Goal: Task Accomplishment & Management: Use online tool/utility

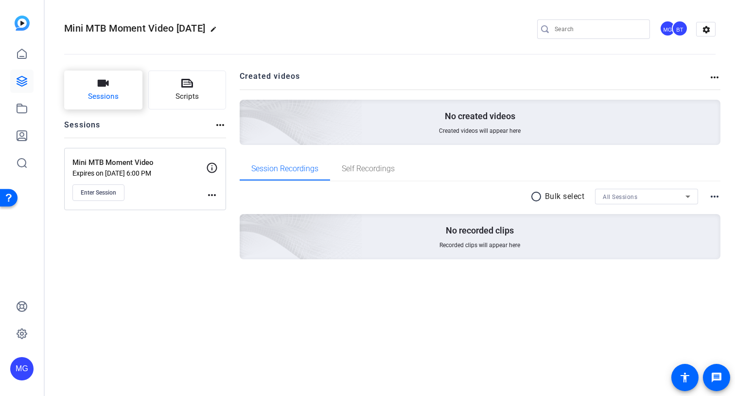
click at [96, 93] on span "Sessions" at bounding box center [103, 96] width 31 height 11
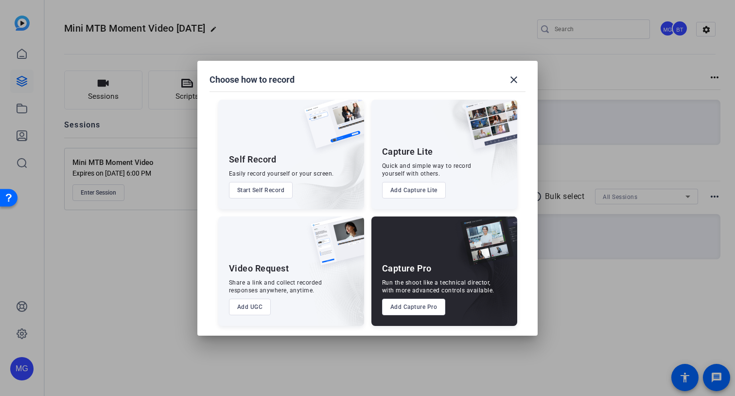
click at [0, 0] on div at bounding box center [0, 0] width 0 height 0
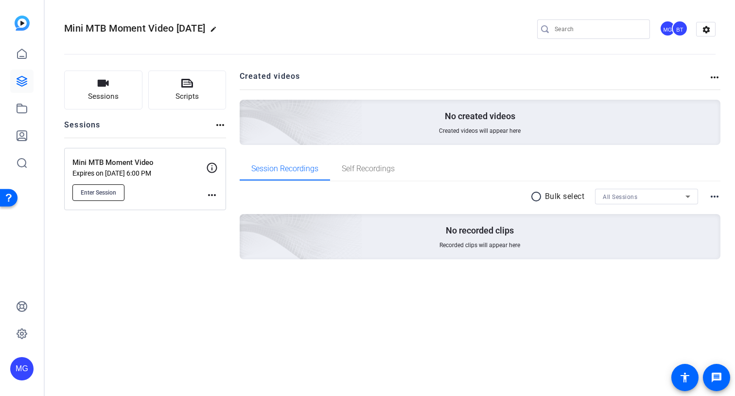
click at [93, 197] on button "Enter Session" at bounding box center [98, 192] width 52 height 17
click at [214, 196] on mat-icon "more_horiz" at bounding box center [212, 195] width 12 height 12
click at [233, 210] on span "Edit Session" at bounding box center [236, 209] width 44 height 12
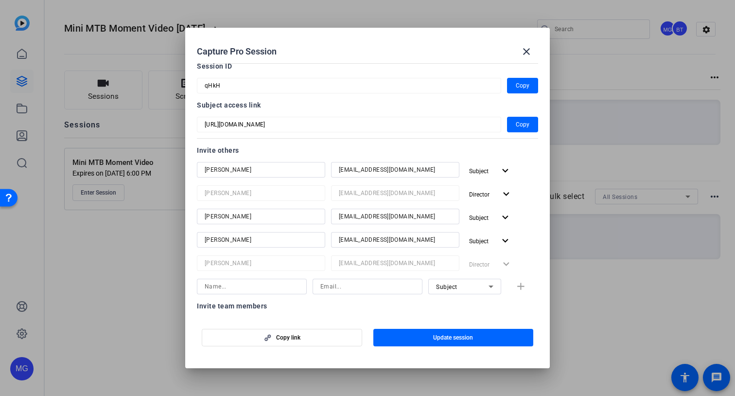
scroll to position [53, 0]
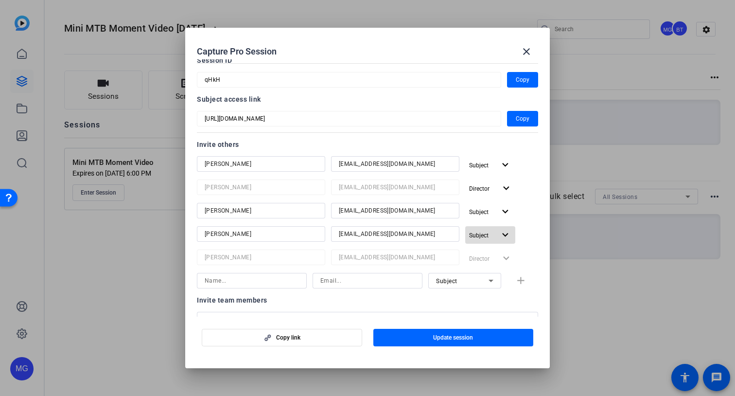
click at [494, 229] on span "Subject" at bounding box center [482, 235] width 26 height 12
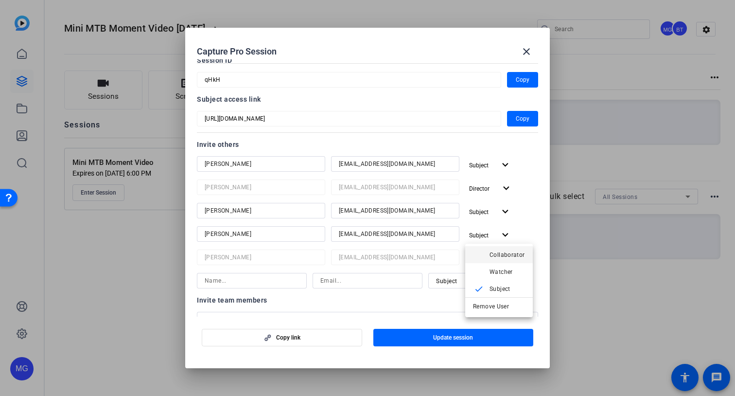
click at [501, 257] on span "Collaborator" at bounding box center [507, 254] width 35 height 7
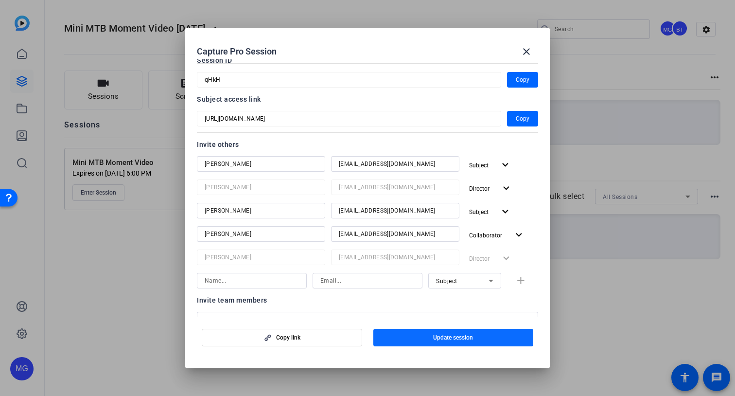
click at [451, 337] on span "Update session" at bounding box center [453, 338] width 40 height 8
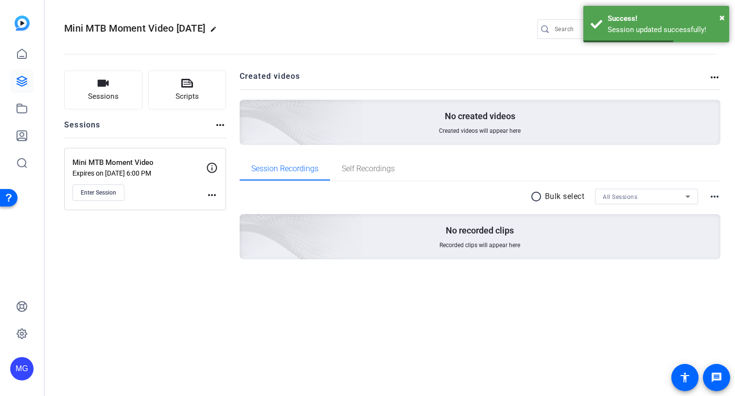
click at [208, 194] on mat-icon "more_horiz" at bounding box center [212, 195] width 12 height 12
click at [231, 209] on span "Edit Session" at bounding box center [236, 209] width 44 height 12
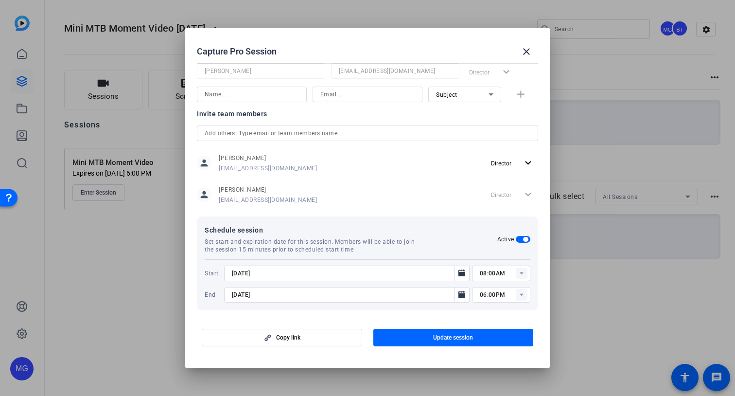
scroll to position [244, 0]
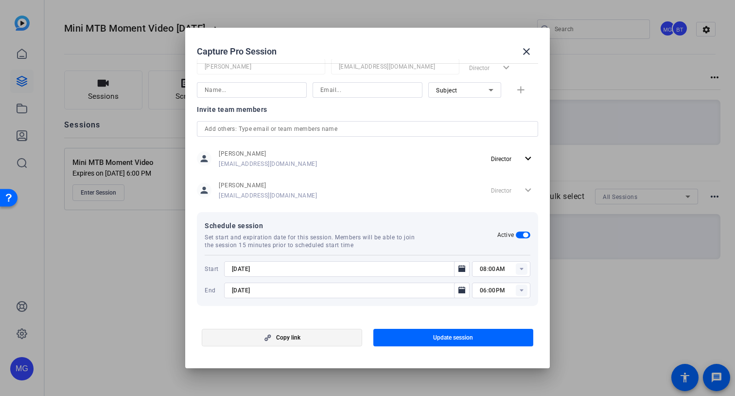
click at [291, 334] on span "Copy link" at bounding box center [288, 338] width 24 height 8
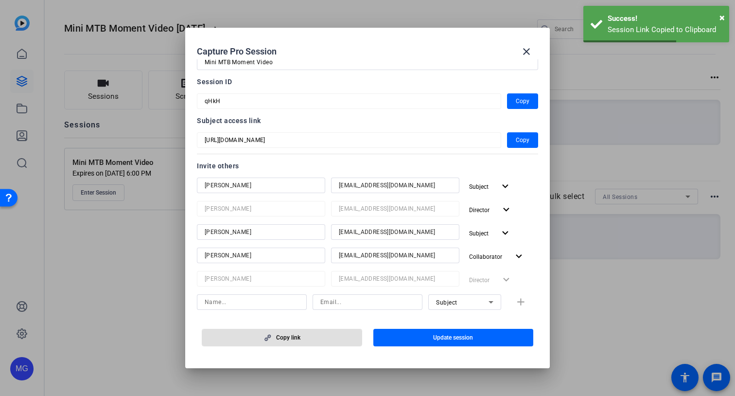
scroll to position [22, 0]
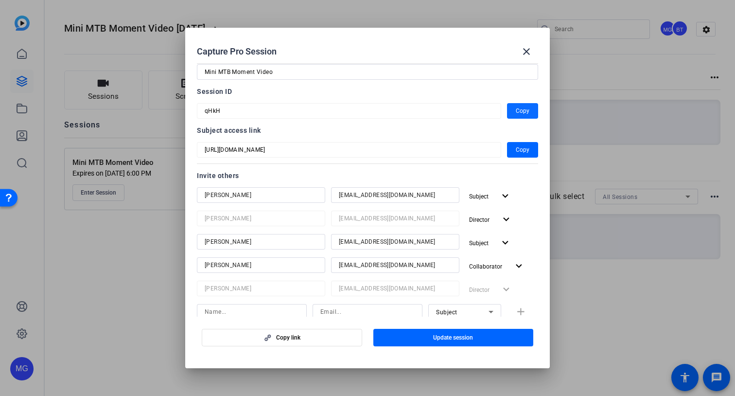
click at [530, 110] on span "button" at bounding box center [522, 110] width 31 height 23
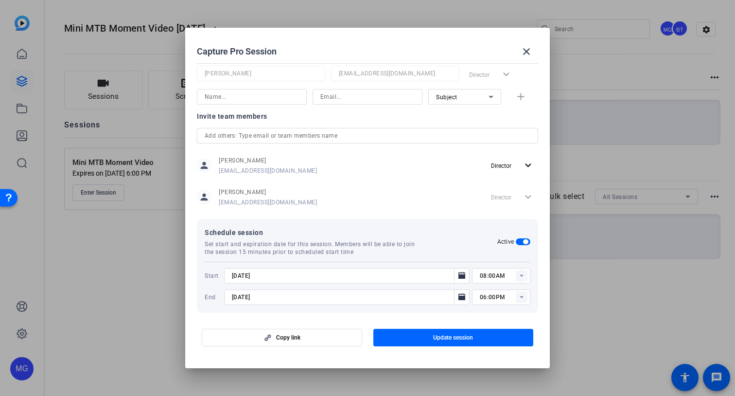
scroll to position [244, 0]
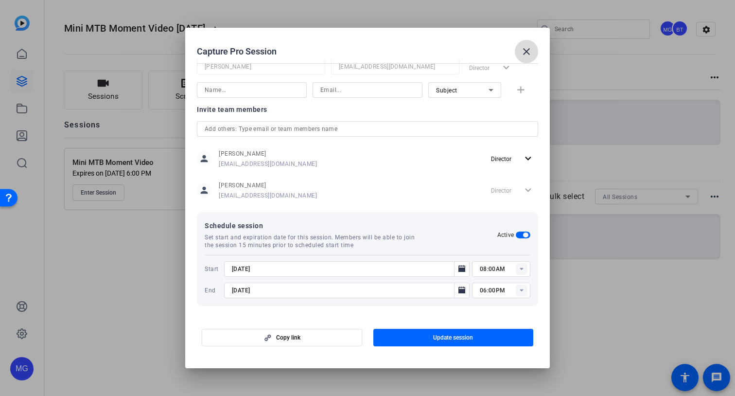
click at [525, 51] on mat-icon "close" at bounding box center [527, 52] width 12 height 12
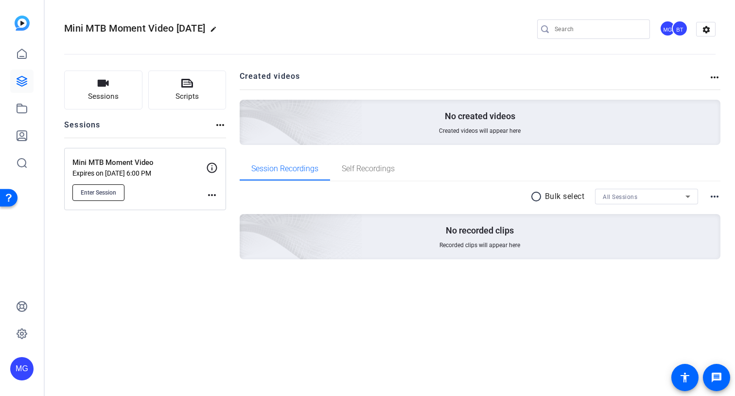
click at [107, 187] on button "Enter Session" at bounding box center [98, 192] width 52 height 17
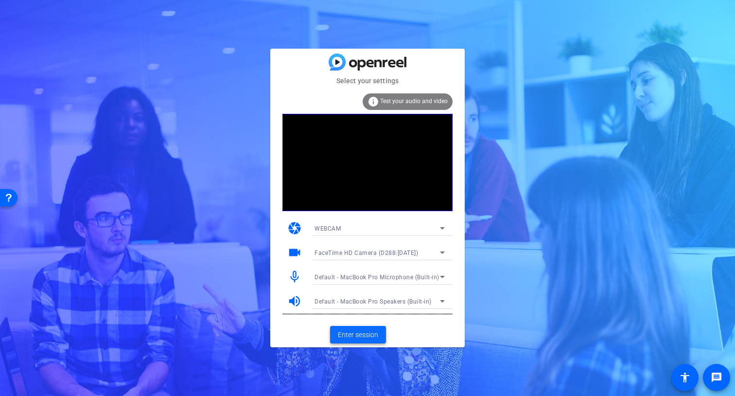
click at [369, 332] on span "Enter session" at bounding box center [358, 335] width 40 height 10
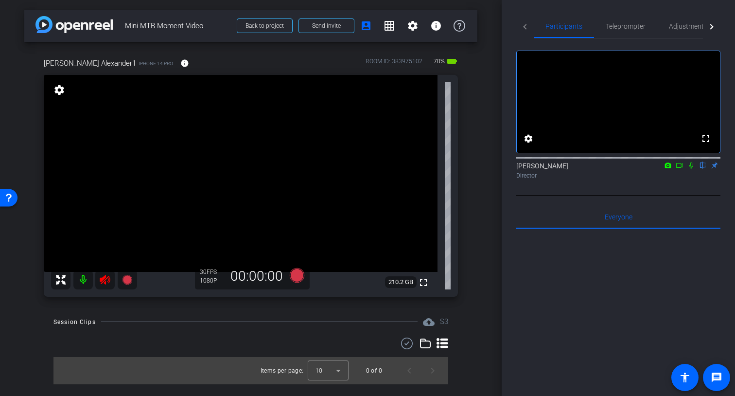
click at [100, 281] on icon at bounding box center [105, 280] width 10 height 10
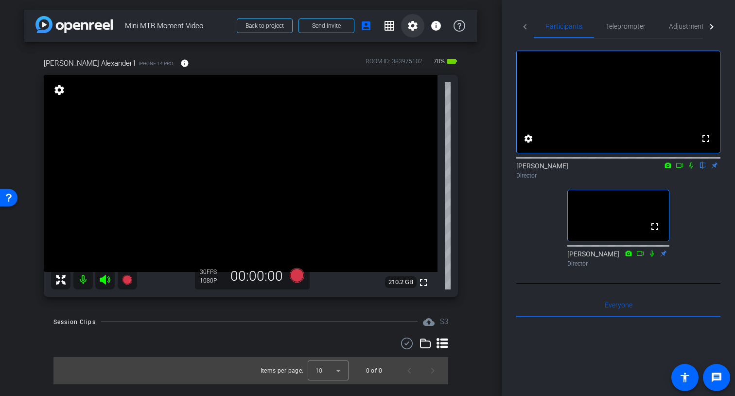
click at [414, 22] on mat-icon "settings" at bounding box center [413, 26] width 12 height 12
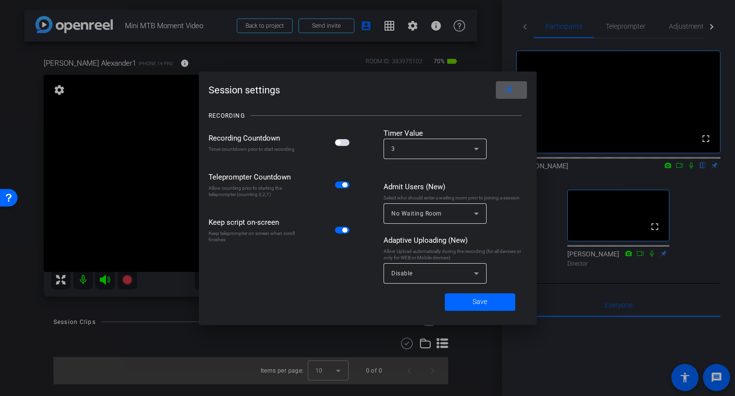
click at [464, 277] on div "Disable" at bounding box center [432, 273] width 83 height 12
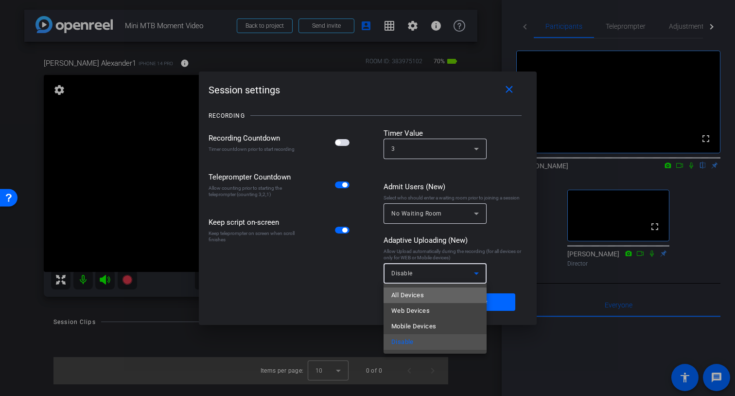
click at [417, 297] on span "All Devices" at bounding box center [407, 295] width 33 height 12
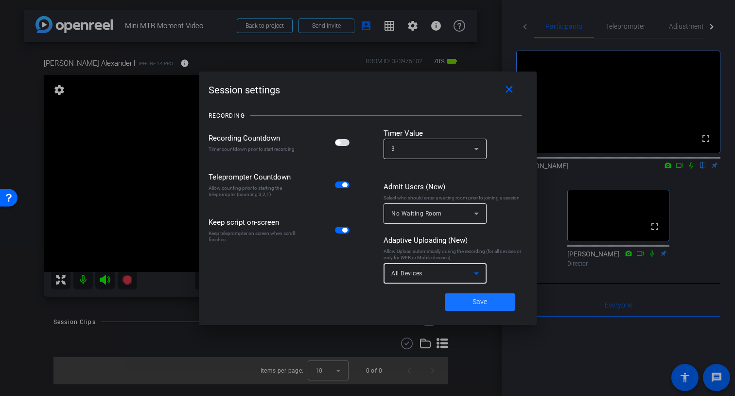
click at [488, 302] on span at bounding box center [480, 301] width 70 height 23
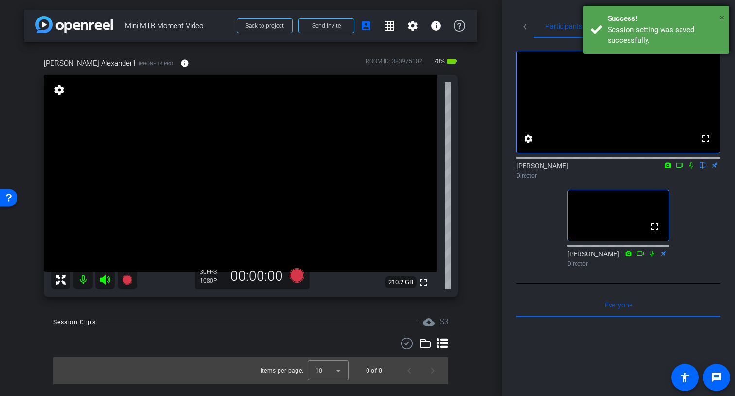
click at [722, 15] on span "×" at bounding box center [722, 18] width 5 height 12
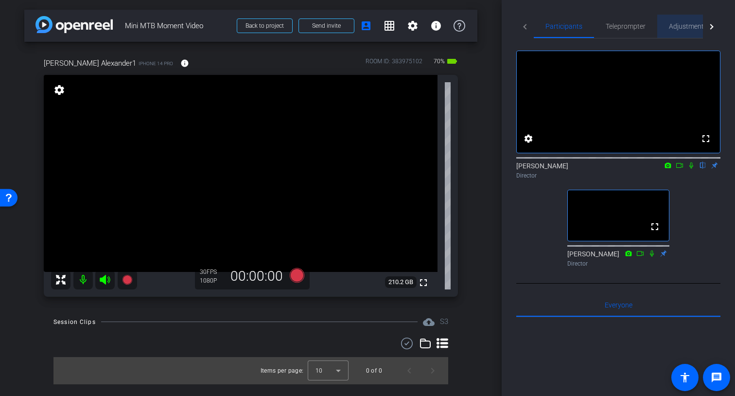
click at [685, 30] on span "Adjustments" at bounding box center [688, 26] width 38 height 23
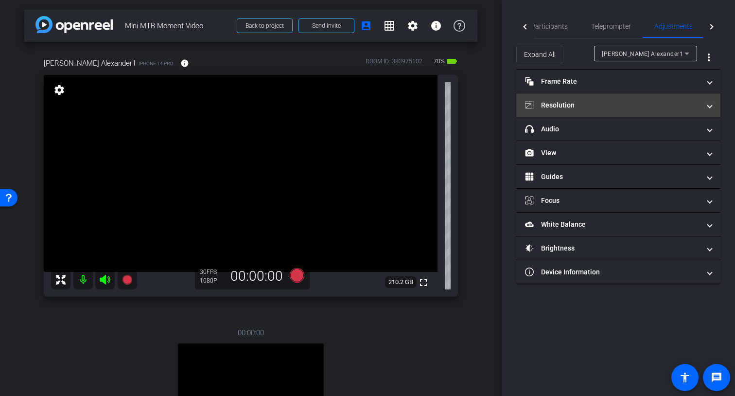
click at [622, 97] on mat-expansion-panel-header "Resolution" at bounding box center [618, 104] width 204 height 23
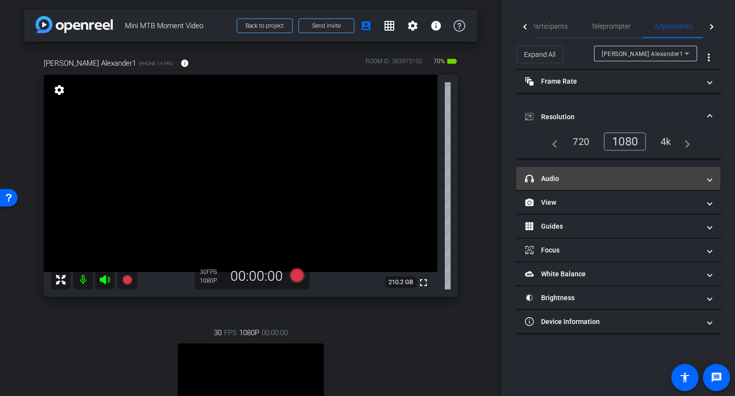
click at [605, 174] on mat-panel-title "headphone icon Audio" at bounding box center [612, 179] width 175 height 10
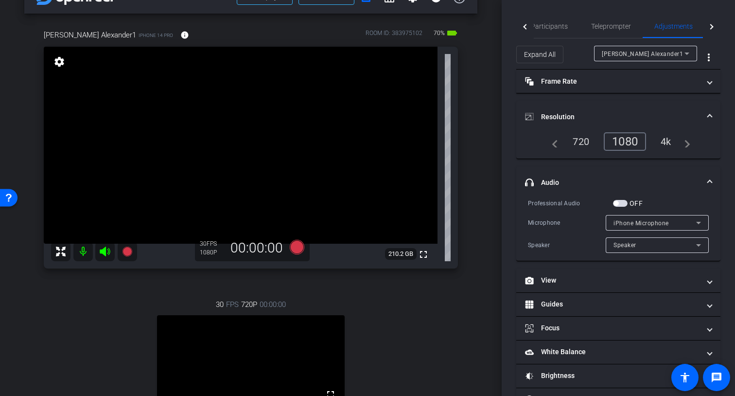
scroll to position [22, 0]
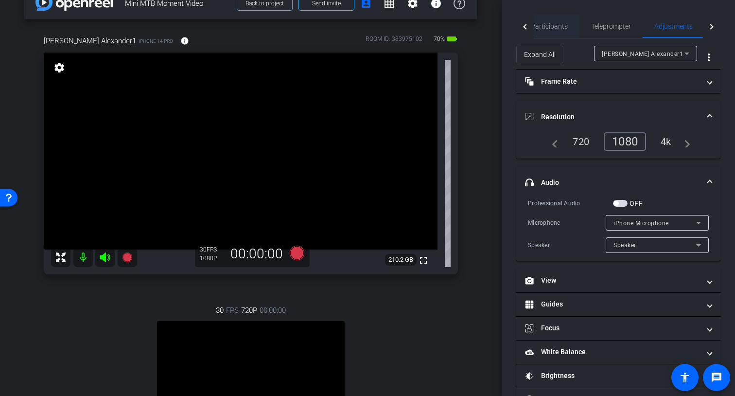
click at [549, 23] on span "Participants" at bounding box center [549, 26] width 37 height 7
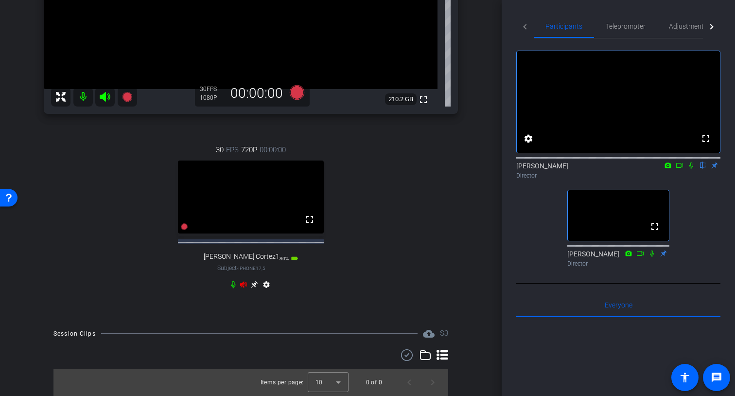
scroll to position [192, 0]
click at [243, 287] on icon at bounding box center [243, 284] width 7 height 6
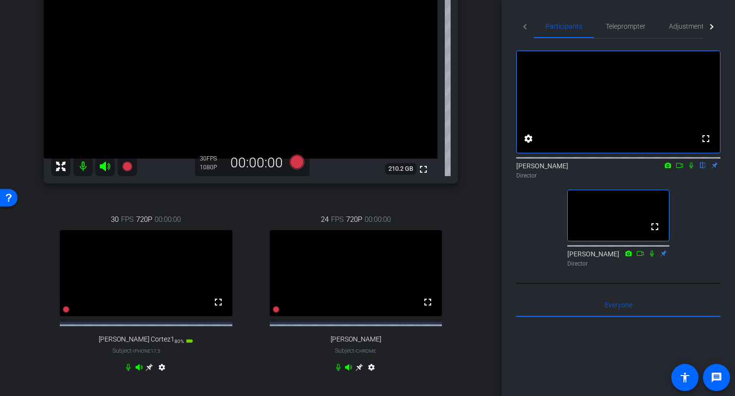
scroll to position [111, 0]
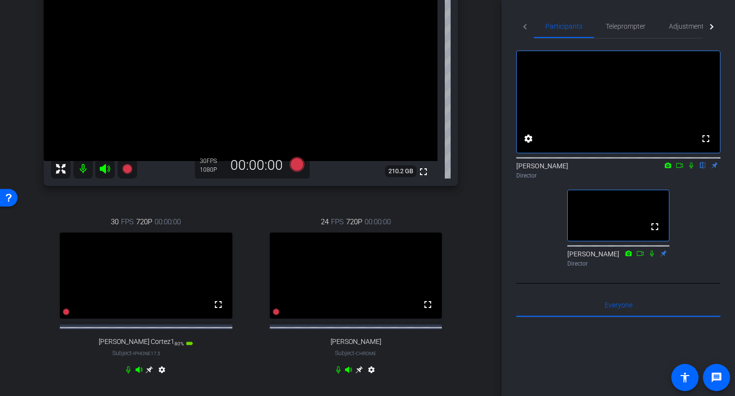
click at [372, 377] on mat-icon "settings" at bounding box center [372, 372] width 12 height 12
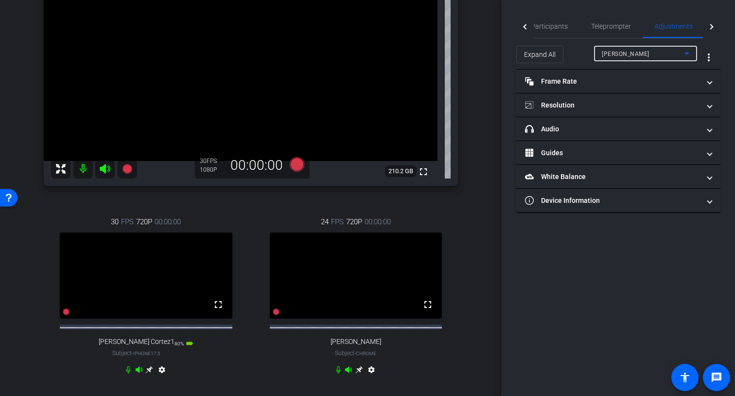
click at [669, 54] on div "Marty Gearing" at bounding box center [643, 54] width 83 height 12
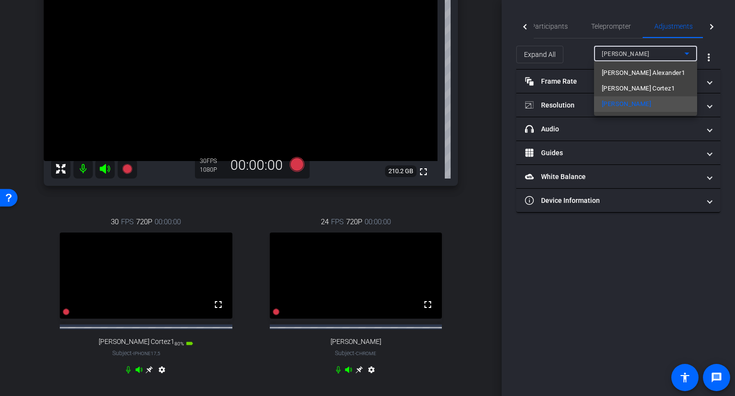
click at [669, 54] on div at bounding box center [367, 198] width 735 height 396
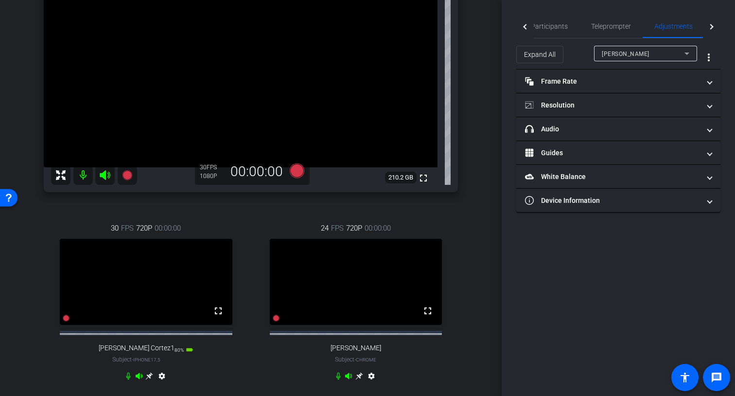
scroll to position [104, 0]
click at [523, 26] on div at bounding box center [525, 27] width 18 height 24
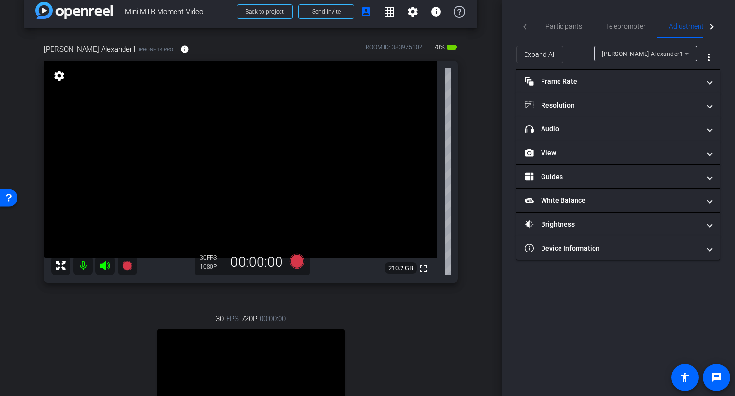
scroll to position [0, 0]
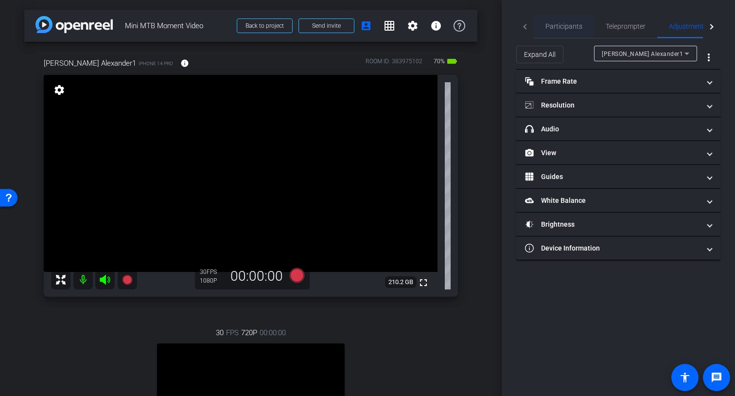
click at [556, 31] on span "Participants" at bounding box center [564, 26] width 37 height 23
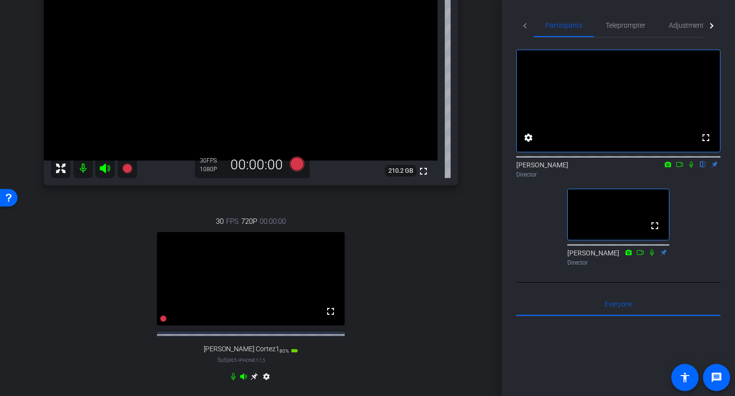
scroll to position [115, 0]
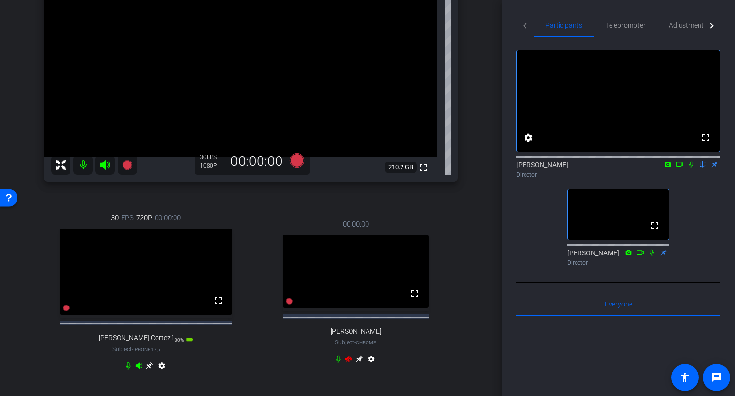
click at [372, 363] on mat-icon "settings" at bounding box center [372, 361] width 12 height 12
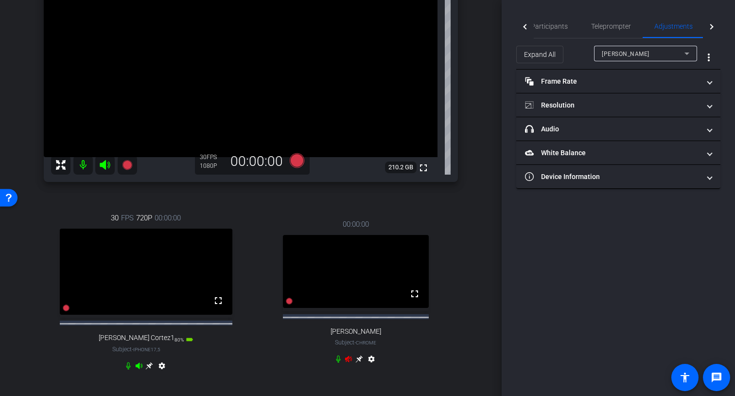
scroll to position [0, 0]
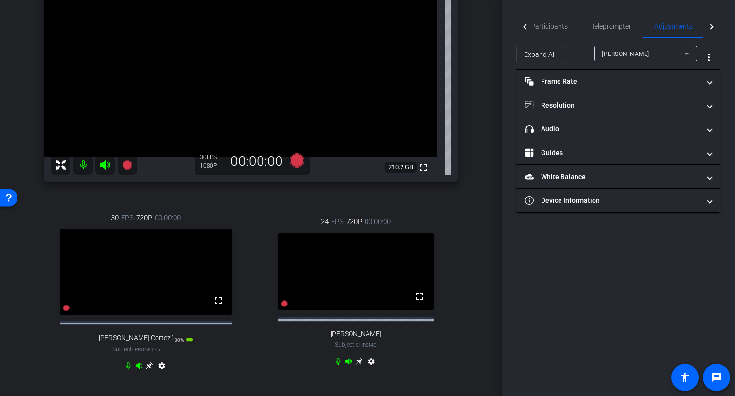
click at [625, 55] on span "Mary Gearing" at bounding box center [626, 54] width 48 height 7
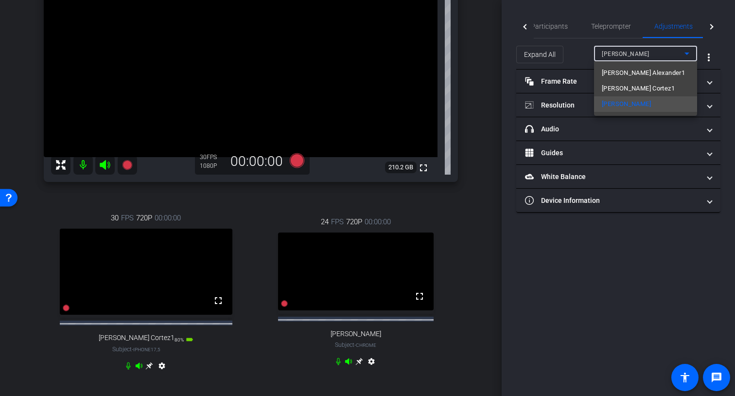
click at [485, 157] on div at bounding box center [367, 198] width 735 height 396
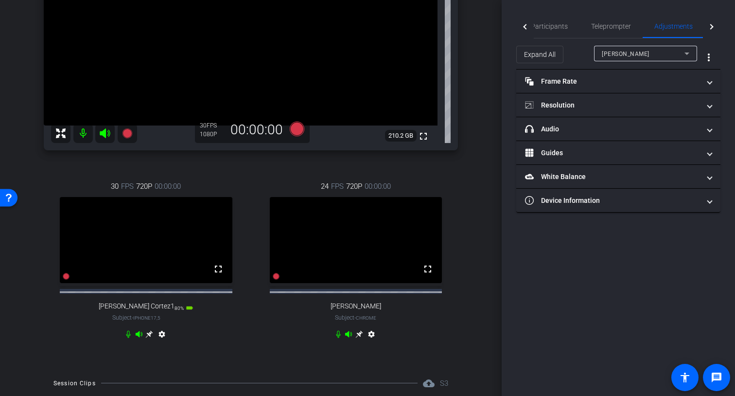
scroll to position [149, 0]
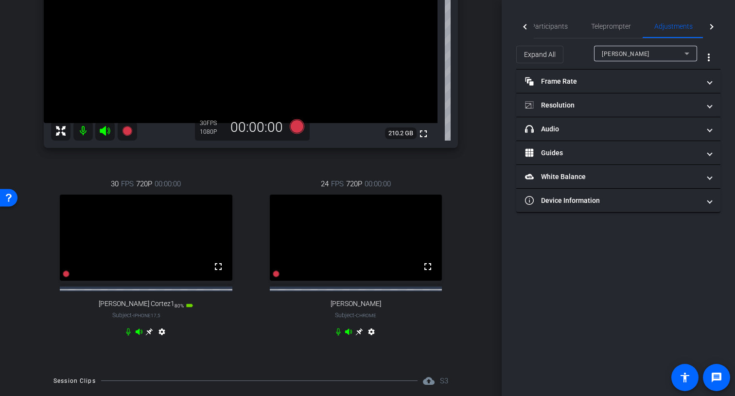
click at [369, 339] on mat-icon "settings" at bounding box center [372, 334] width 12 height 12
click at [373, 339] on mat-icon "settings" at bounding box center [372, 334] width 12 height 12
click at [370, 339] on mat-icon "settings" at bounding box center [372, 334] width 12 height 12
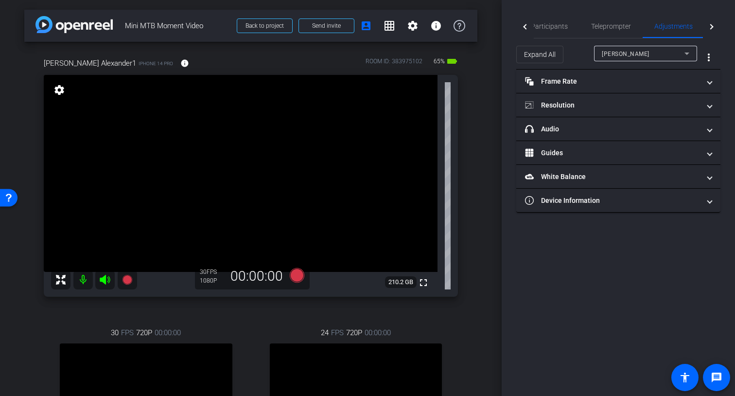
scroll to position [1, 0]
click at [623, 51] on span "Mary Gearing" at bounding box center [626, 54] width 48 height 7
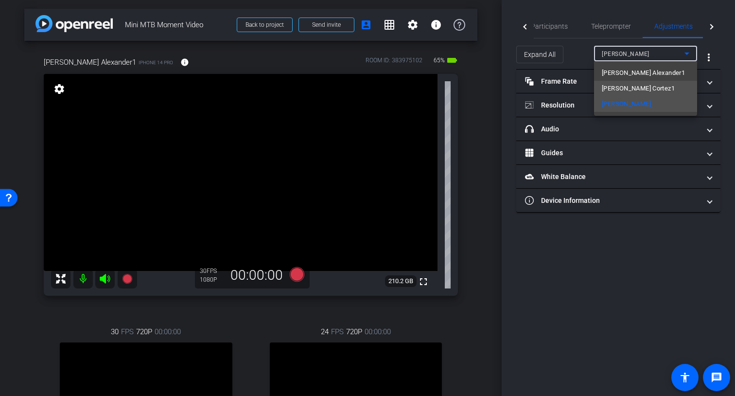
click at [622, 86] on span "Eliane Cortez1" at bounding box center [638, 89] width 73 height 12
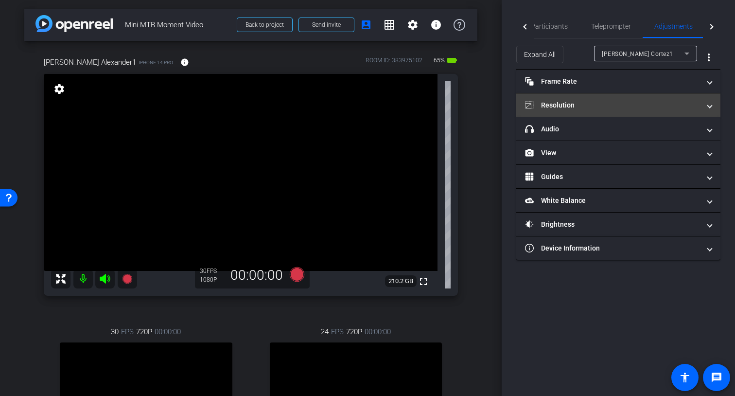
click at [599, 98] on mat-expansion-panel-header "Resolution" at bounding box center [618, 104] width 204 height 23
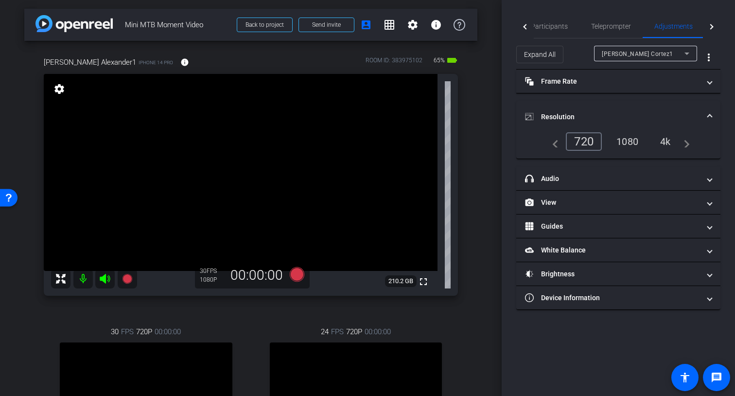
click at [634, 137] on div "1080" at bounding box center [627, 141] width 36 height 17
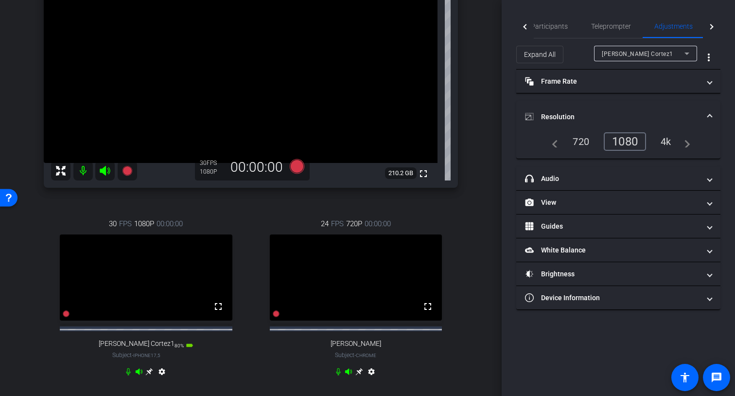
scroll to position [110, 0]
click at [556, 23] on span "Participants" at bounding box center [549, 26] width 37 height 7
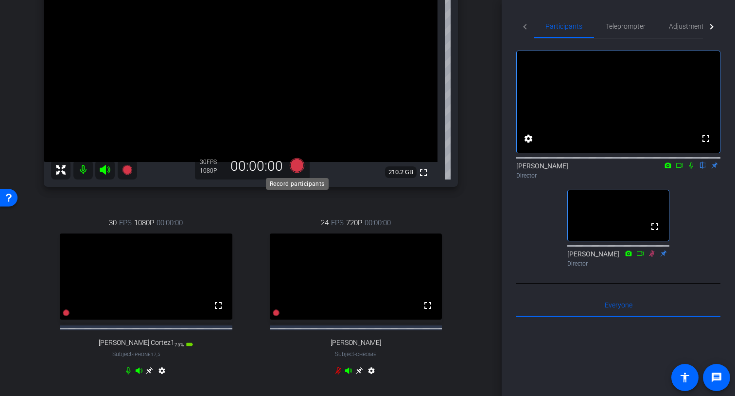
click at [299, 168] on icon at bounding box center [297, 165] width 15 height 15
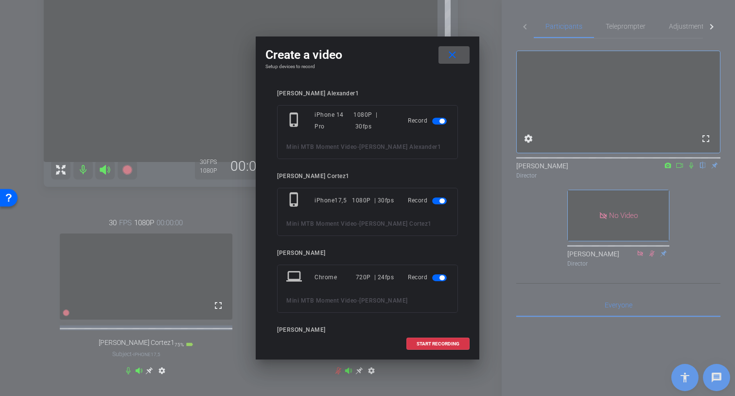
click at [440, 279] on span "button" at bounding box center [439, 277] width 15 height 7
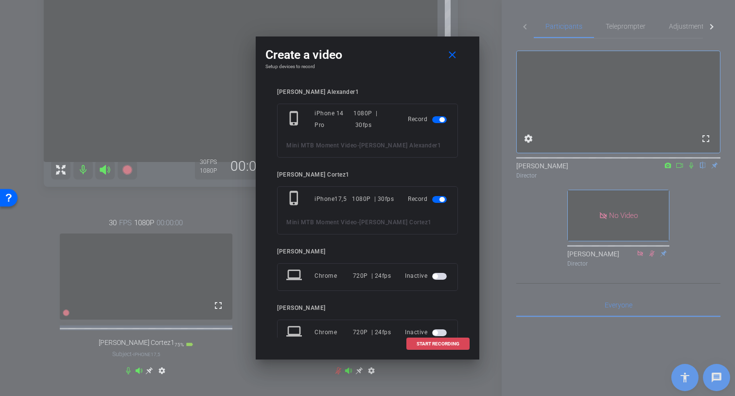
click at [435, 343] on span "START RECORDING" at bounding box center [438, 343] width 43 height 5
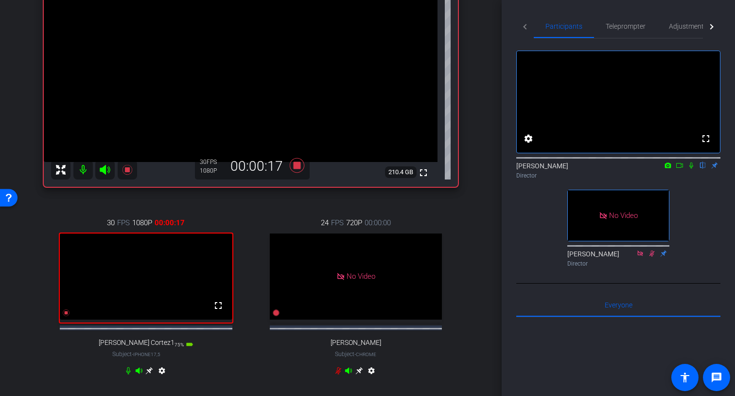
click at [693, 169] on icon at bounding box center [691, 165] width 8 height 7
click at [682, 169] on icon at bounding box center [680, 165] width 8 height 7
click at [691, 169] on icon at bounding box center [691, 165] width 8 height 7
click at [692, 169] on icon at bounding box center [691, 165] width 5 height 6
click at [297, 167] on icon at bounding box center [297, 165] width 15 height 15
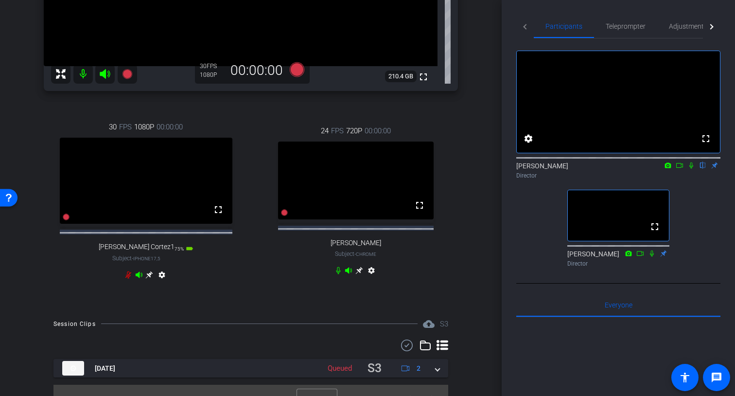
scroll to position [233, 0]
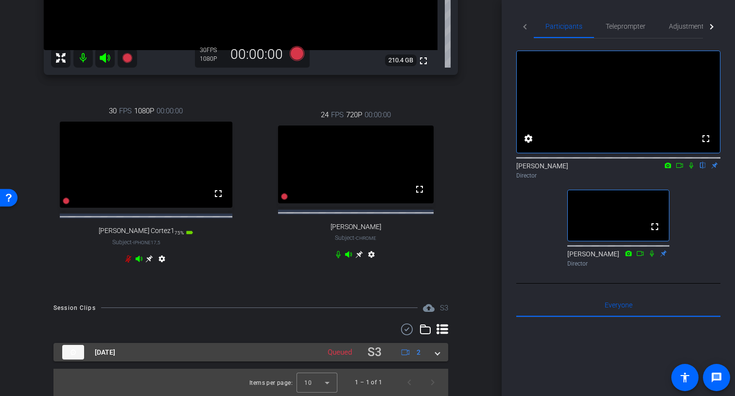
click at [440, 353] on mat-expansion-panel-header "Aug 28, 2025 Queued S3 2" at bounding box center [250, 352] width 395 height 19
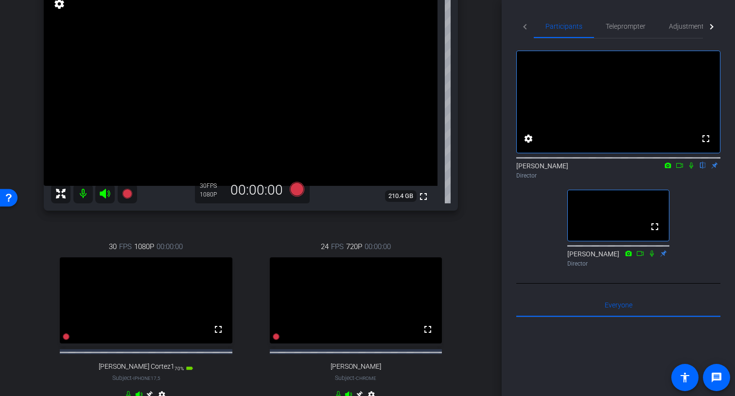
scroll to position [86, 0]
click at [297, 192] on icon at bounding box center [297, 189] width 15 height 15
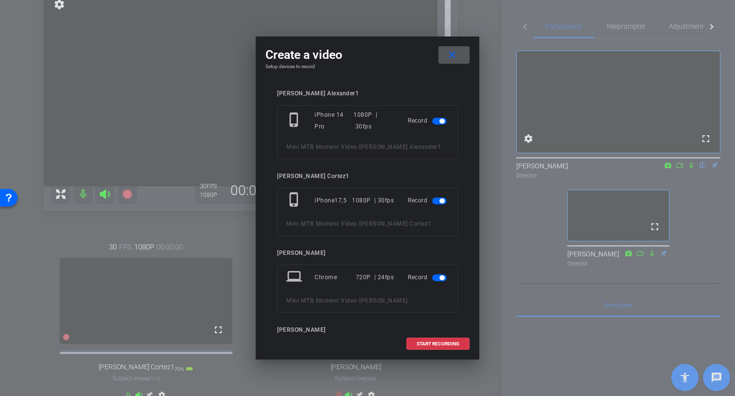
click at [438, 280] on span "button" at bounding box center [439, 277] width 15 height 7
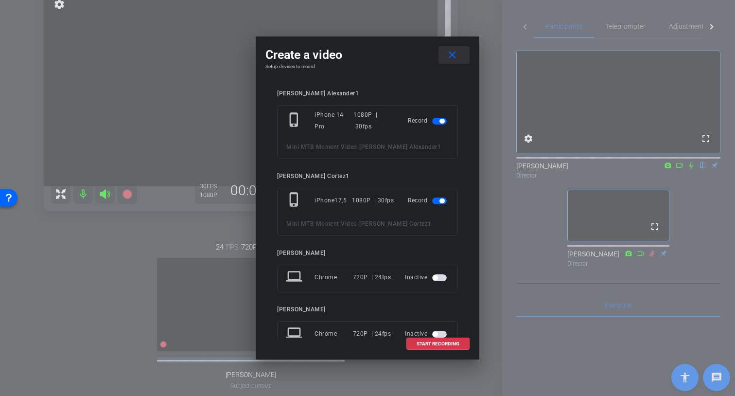
click at [453, 57] on mat-icon "close" at bounding box center [452, 55] width 12 height 12
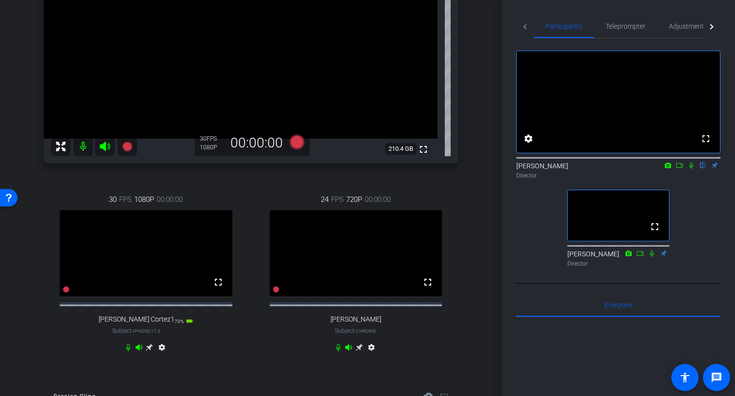
scroll to position [134, 0]
click at [302, 142] on icon at bounding box center [297, 141] width 15 height 15
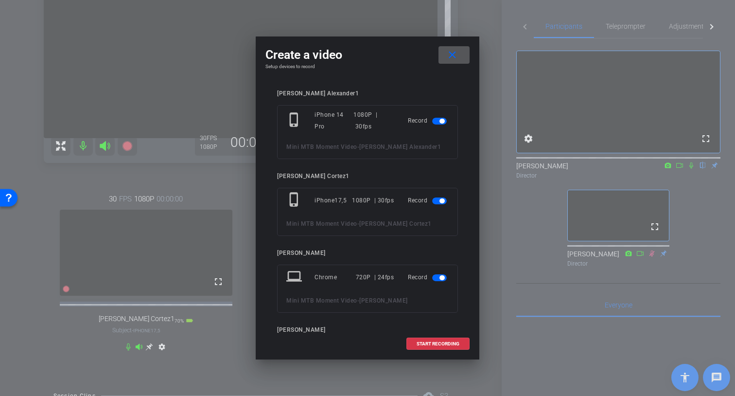
click at [438, 278] on span "button" at bounding box center [439, 277] width 15 height 7
click at [439, 343] on span "START RECORDING" at bounding box center [438, 343] width 43 height 5
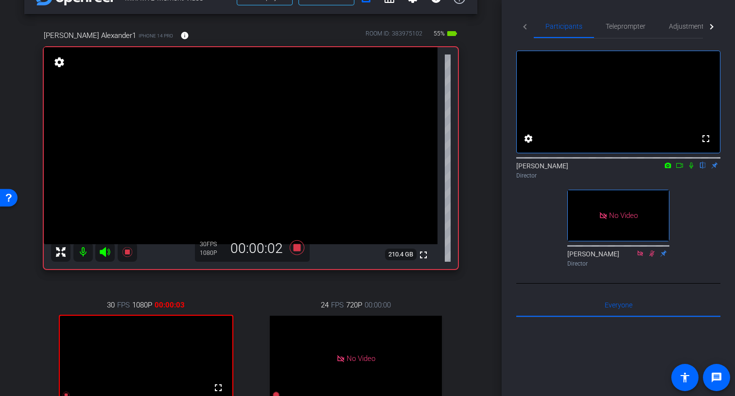
scroll to position [27, 0]
click at [692, 169] on icon at bounding box center [691, 165] width 4 height 6
click at [683, 168] on icon at bounding box center [679, 165] width 7 height 5
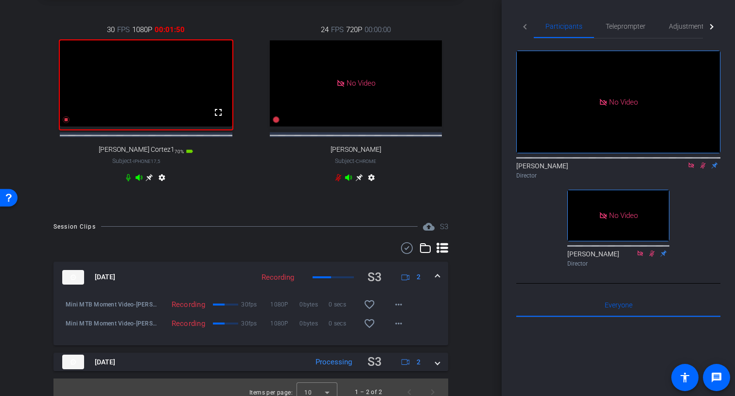
scroll to position [324, 0]
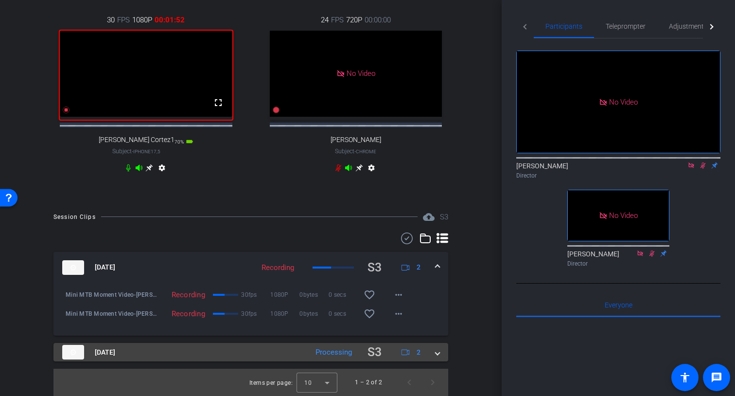
click at [437, 354] on span at bounding box center [438, 352] width 4 height 10
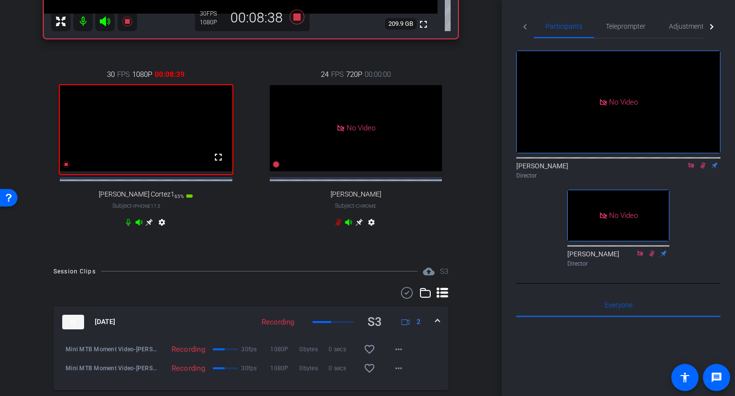
scroll to position [260, 0]
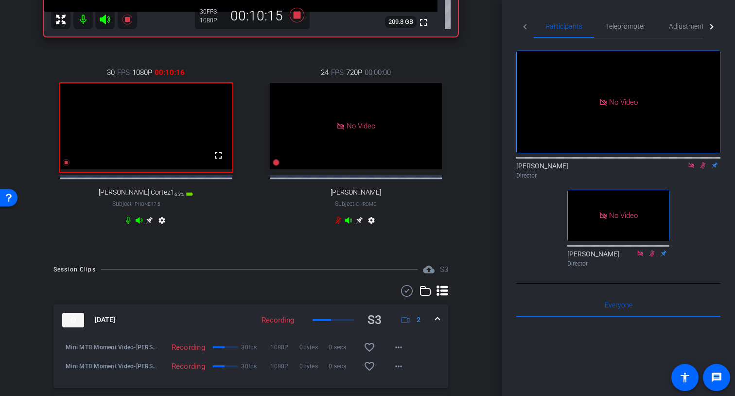
click at [688, 168] on icon at bounding box center [690, 164] width 5 height 5
click at [691, 169] on icon at bounding box center [691, 165] width 8 height 7
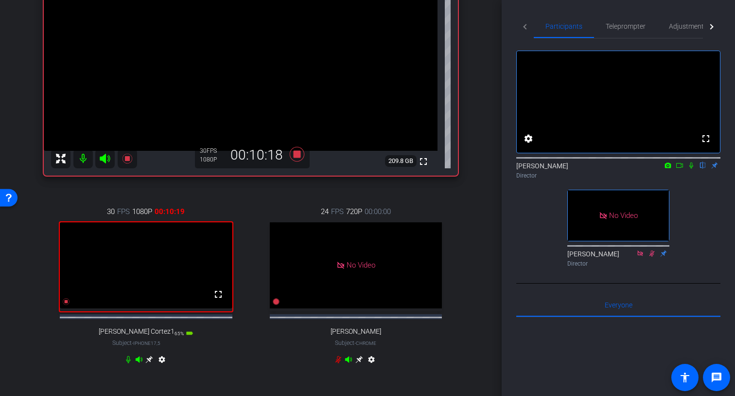
scroll to position [111, 0]
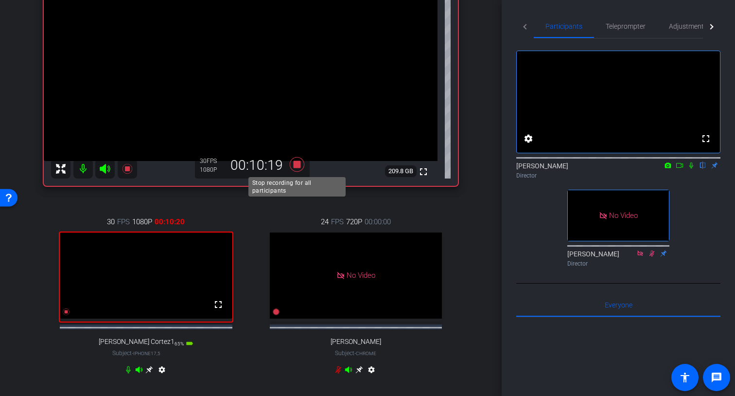
click at [299, 168] on icon at bounding box center [296, 165] width 23 height 18
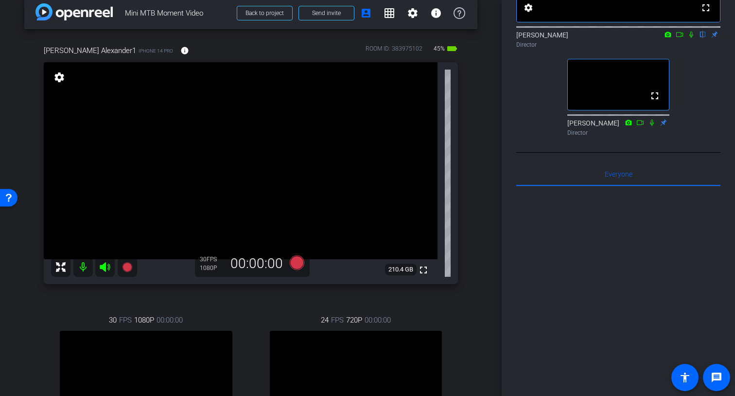
scroll to position [15, 0]
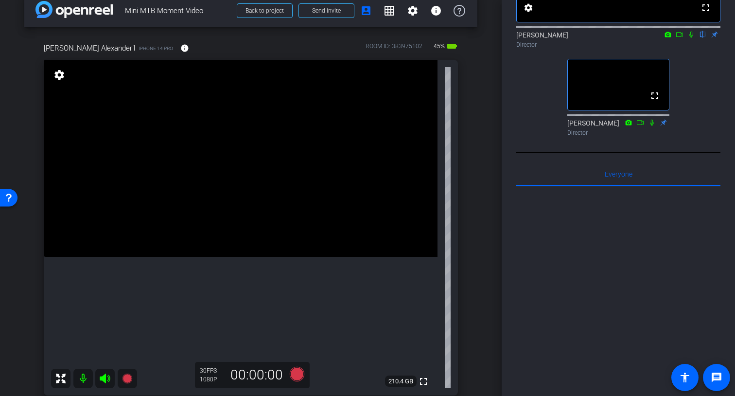
click at [680, 38] on icon at bounding box center [680, 34] width 8 height 7
click at [703, 38] on icon at bounding box center [703, 34] width 8 height 7
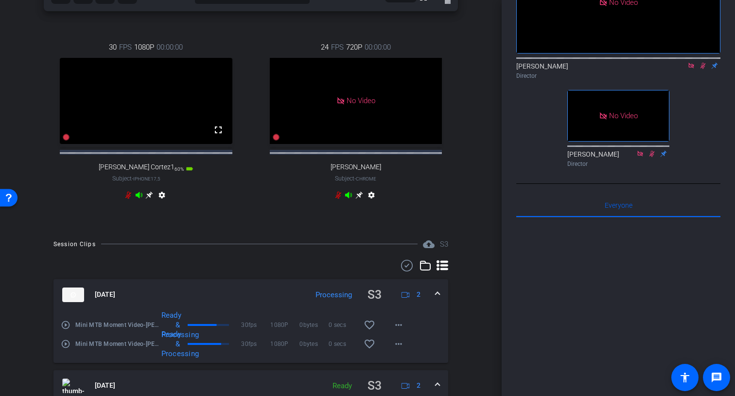
scroll to position [394, 0]
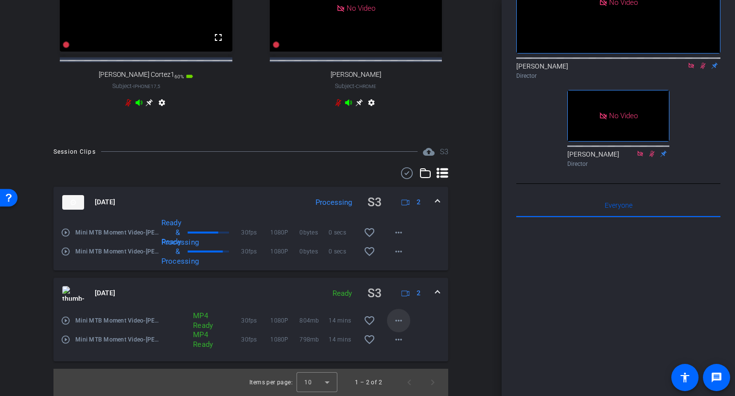
click at [400, 324] on mat-icon "more_horiz" at bounding box center [399, 321] width 12 height 12
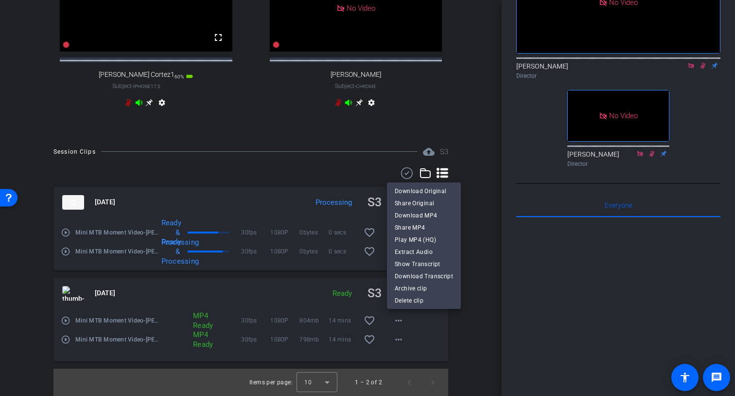
click at [499, 315] on div at bounding box center [367, 198] width 735 height 396
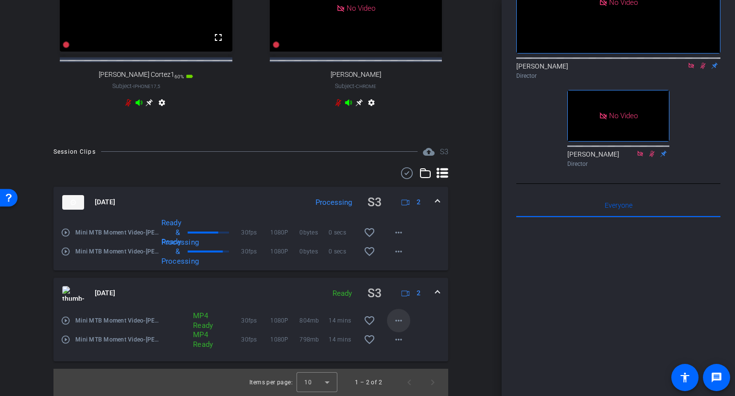
click at [403, 320] on mat-icon "more_horiz" at bounding box center [399, 321] width 12 height 12
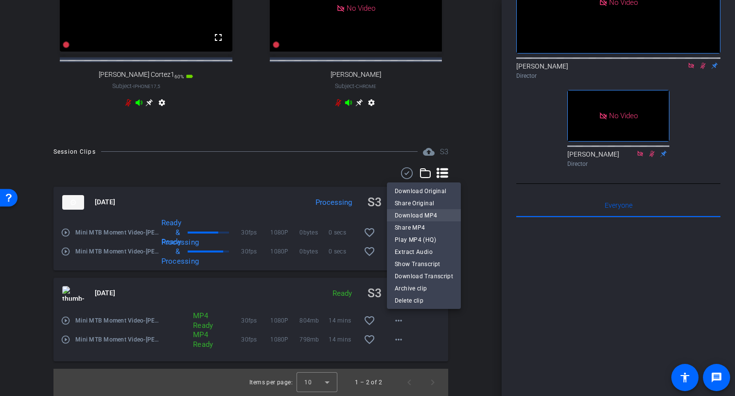
click at [428, 215] on span "Download MP4" at bounding box center [424, 216] width 58 height 12
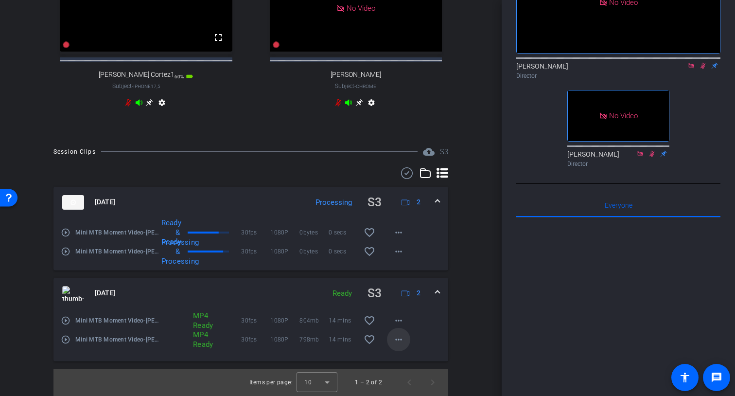
click at [400, 343] on mat-icon "more_horiz" at bounding box center [399, 340] width 12 height 12
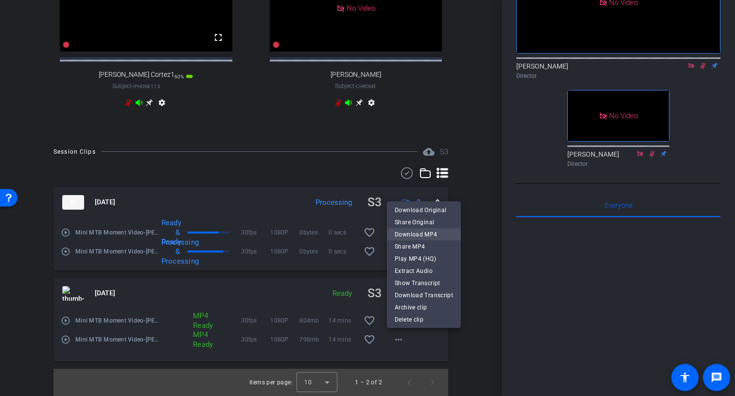
click at [433, 235] on span "Download MP4" at bounding box center [424, 235] width 58 height 12
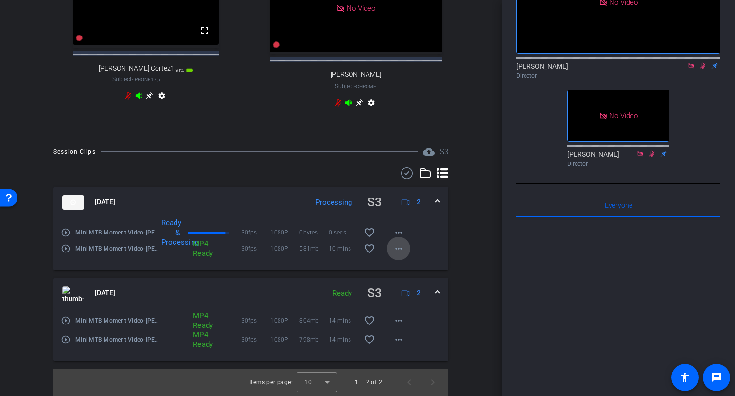
click at [402, 250] on mat-icon "more_horiz" at bounding box center [399, 249] width 12 height 12
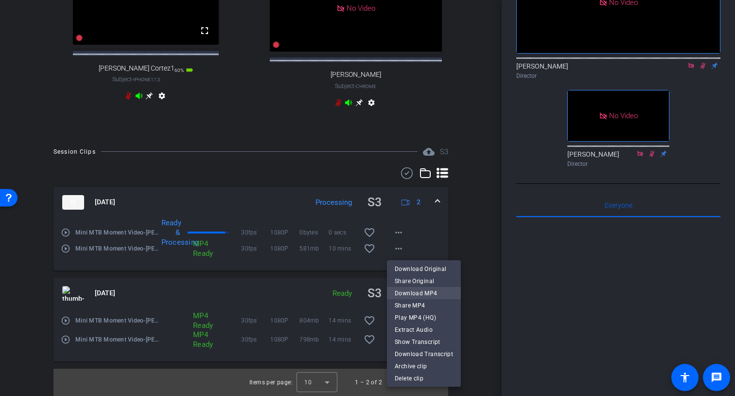
click at [421, 292] on span "Download MP4" at bounding box center [424, 293] width 58 height 12
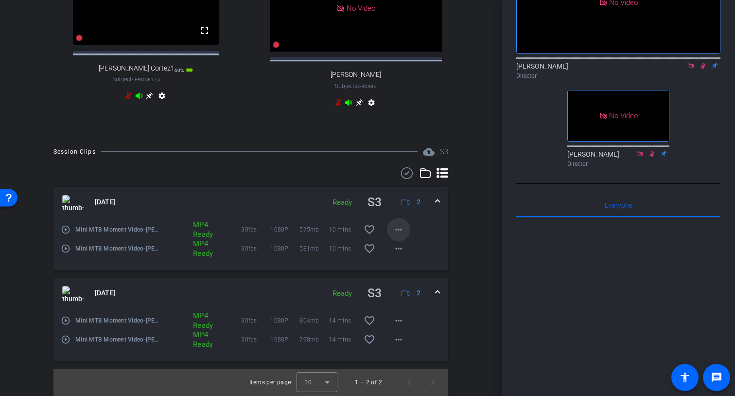
click at [397, 232] on mat-icon "more_horiz" at bounding box center [399, 230] width 12 height 12
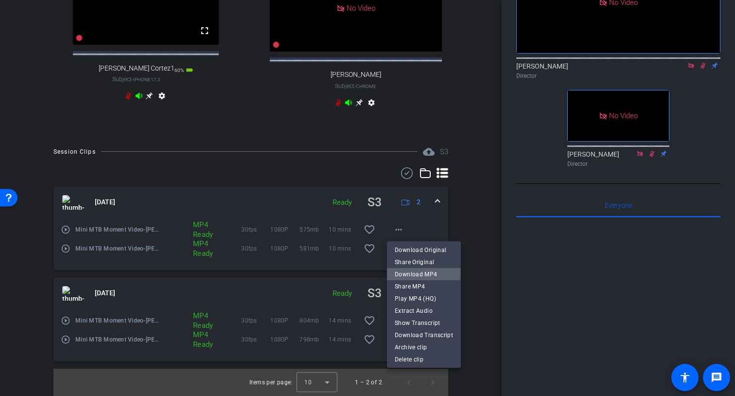
click at [416, 272] on span "Download MP4" at bounding box center [424, 274] width 58 height 12
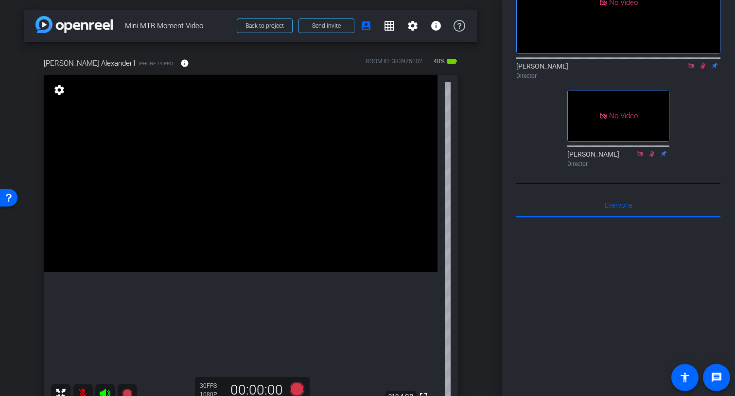
scroll to position [0, 0]
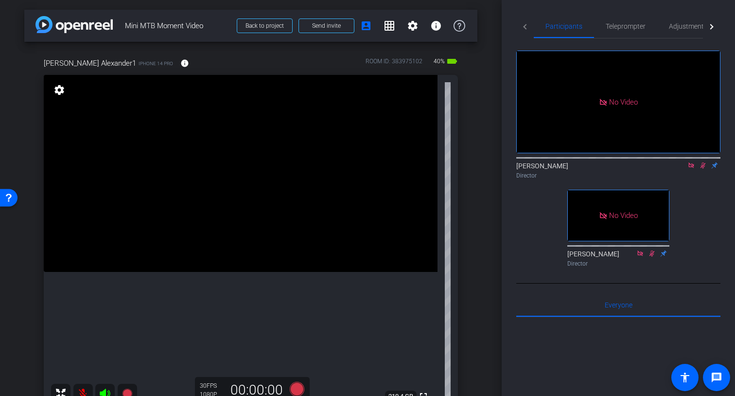
click at [705, 169] on icon at bounding box center [703, 165] width 5 height 6
click at [690, 169] on icon at bounding box center [691, 165] width 8 height 7
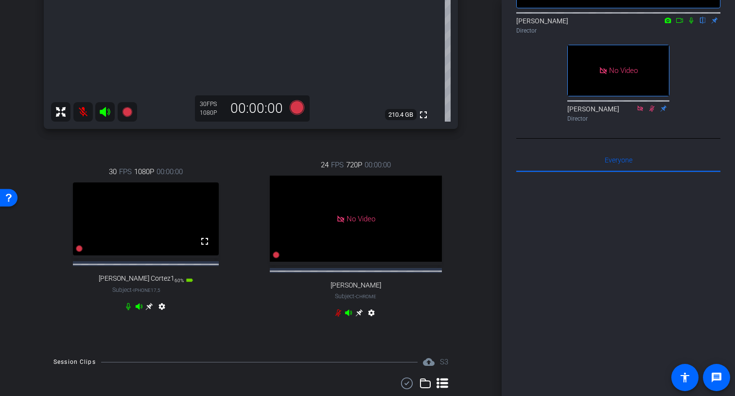
scroll to position [282, 0]
